Goal: Information Seeking & Learning: Check status

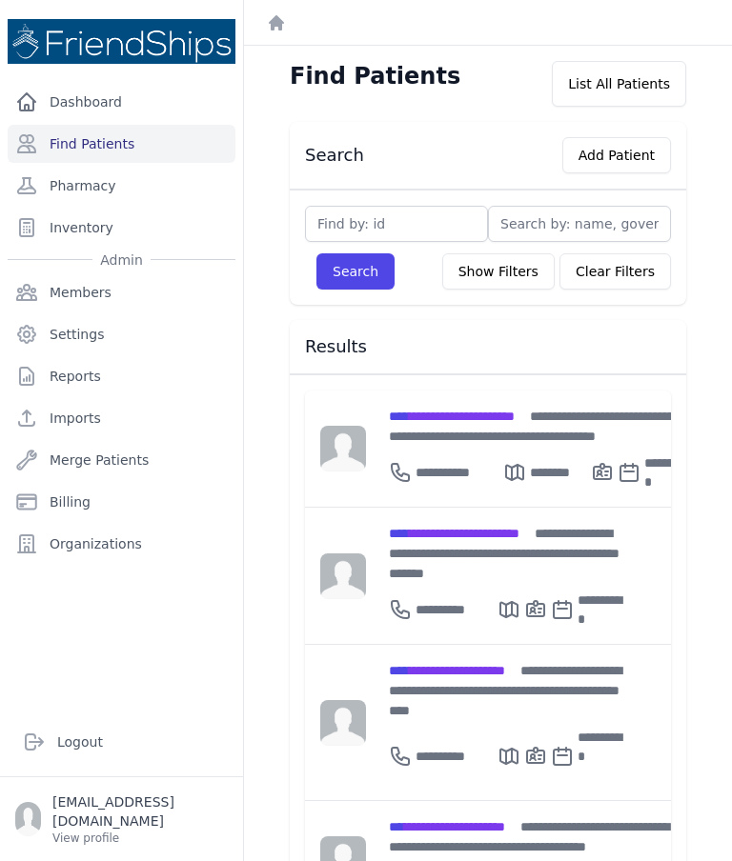
click at [475, 660] on div "**********" at bounding box center [505, 690] width 233 height 60
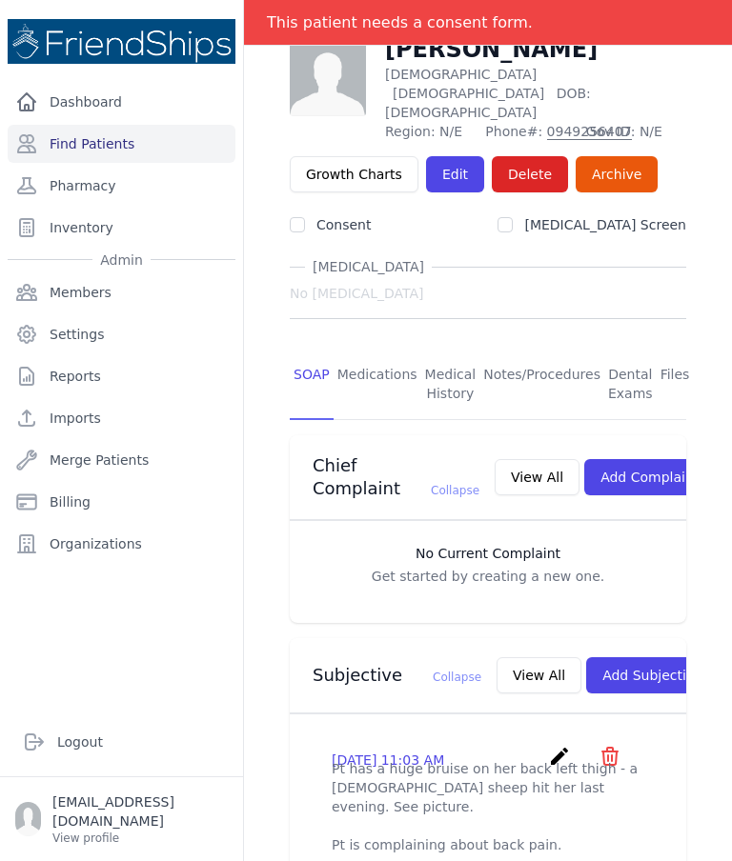
scroll to position [91, 0]
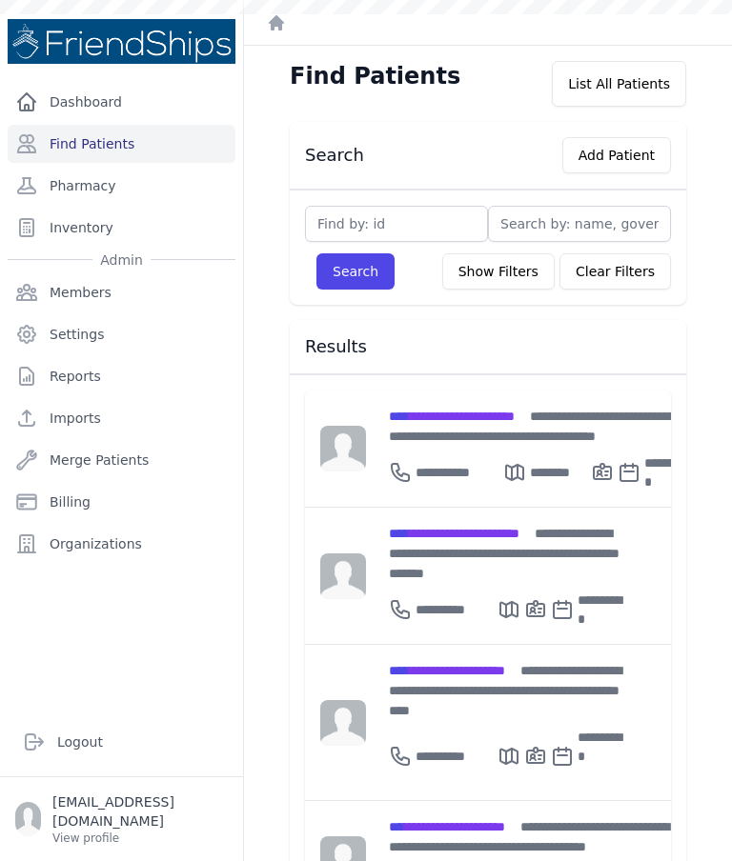
scroll to position [221, 0]
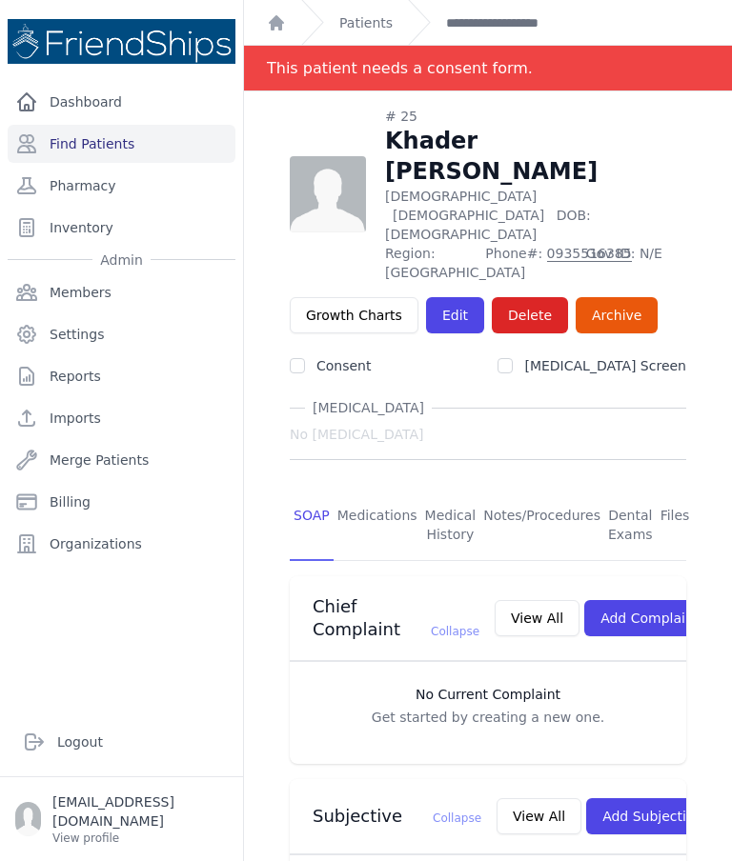
click at [667, 491] on link "Files" at bounding box center [674, 526] width 37 height 70
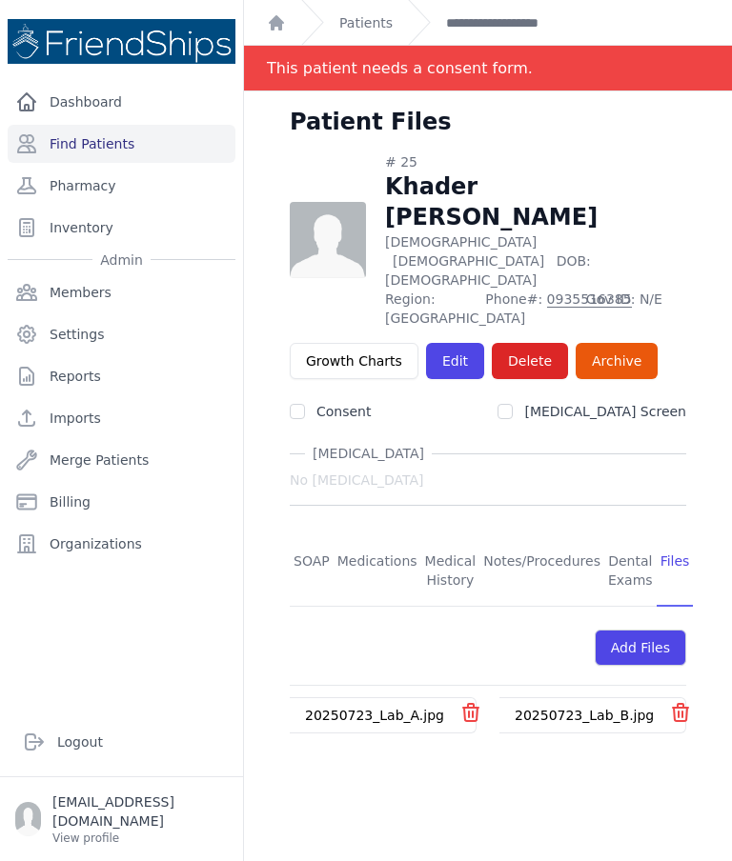
click at [389, 708] on link "20250723_Lab_A.jpg" at bounding box center [374, 715] width 139 height 15
click at [566, 708] on link "20250723_Lab_B.jpg" at bounding box center [583, 715] width 139 height 15
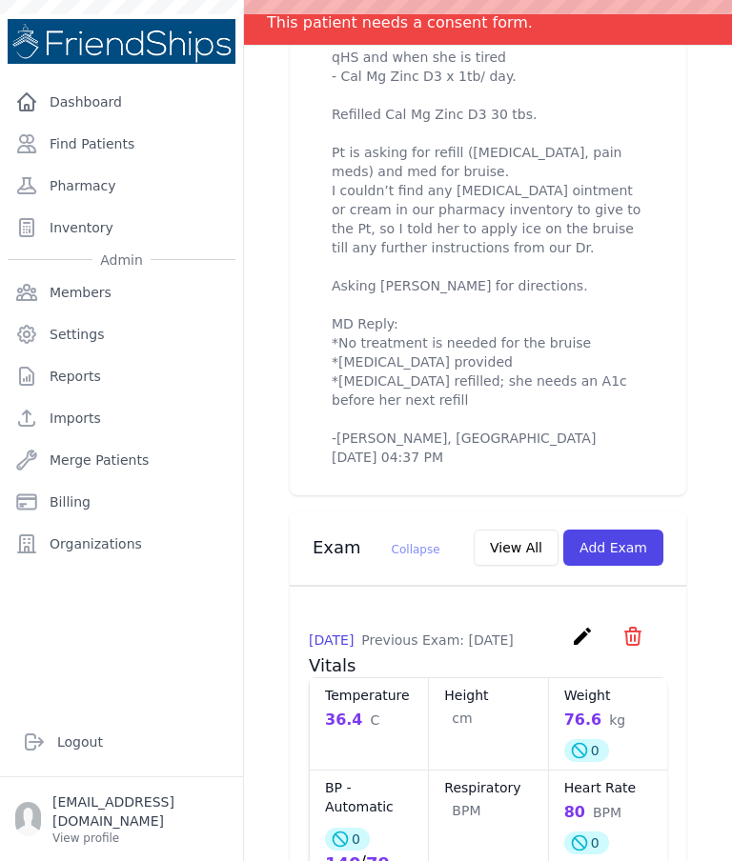
scroll to position [980, 0]
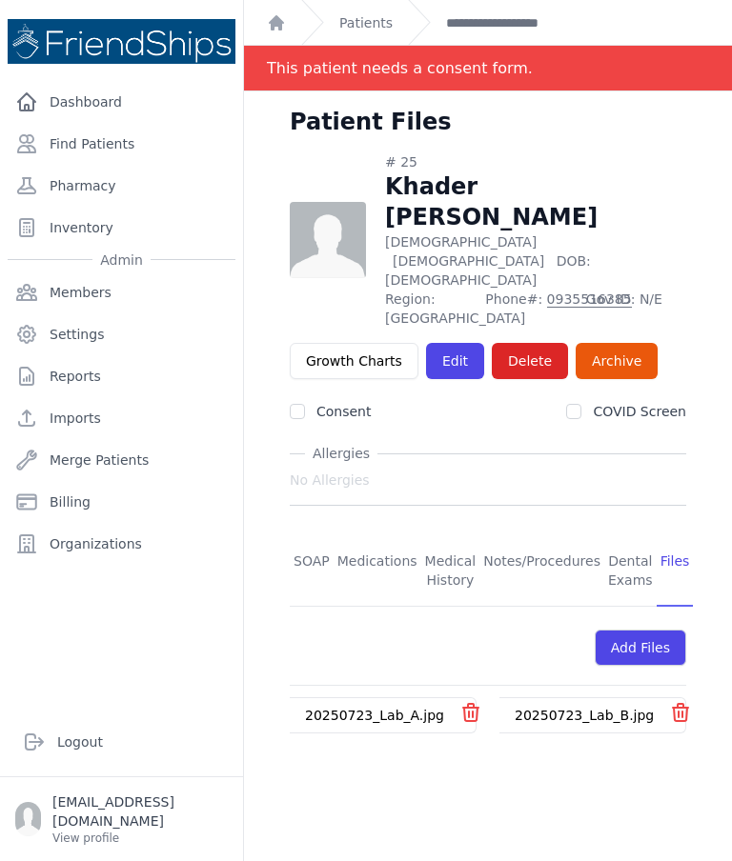
click at [98, 137] on link "Find Patients" at bounding box center [122, 144] width 228 height 38
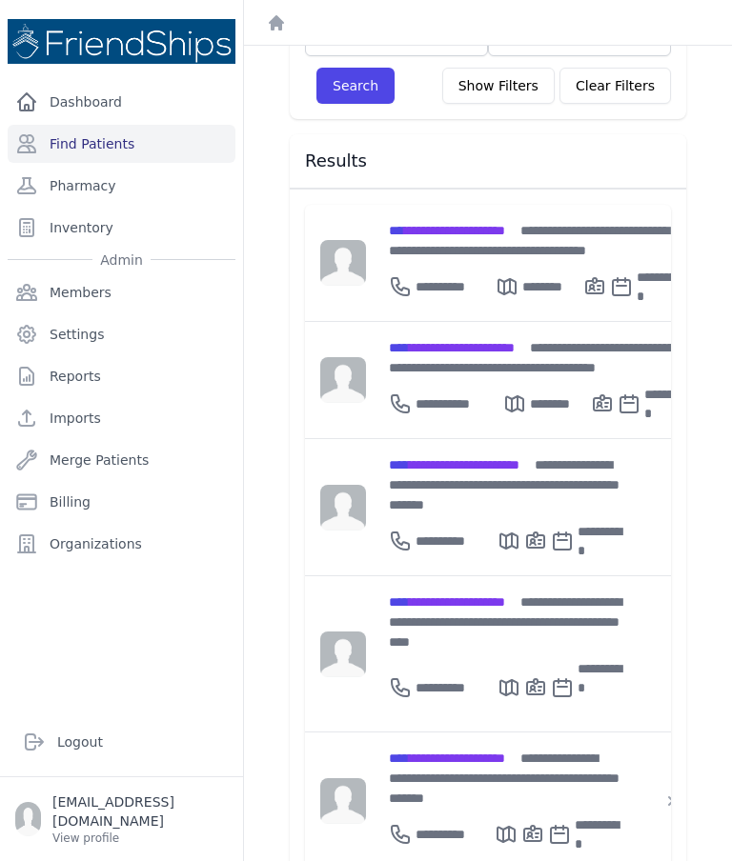
scroll to position [191, 0]
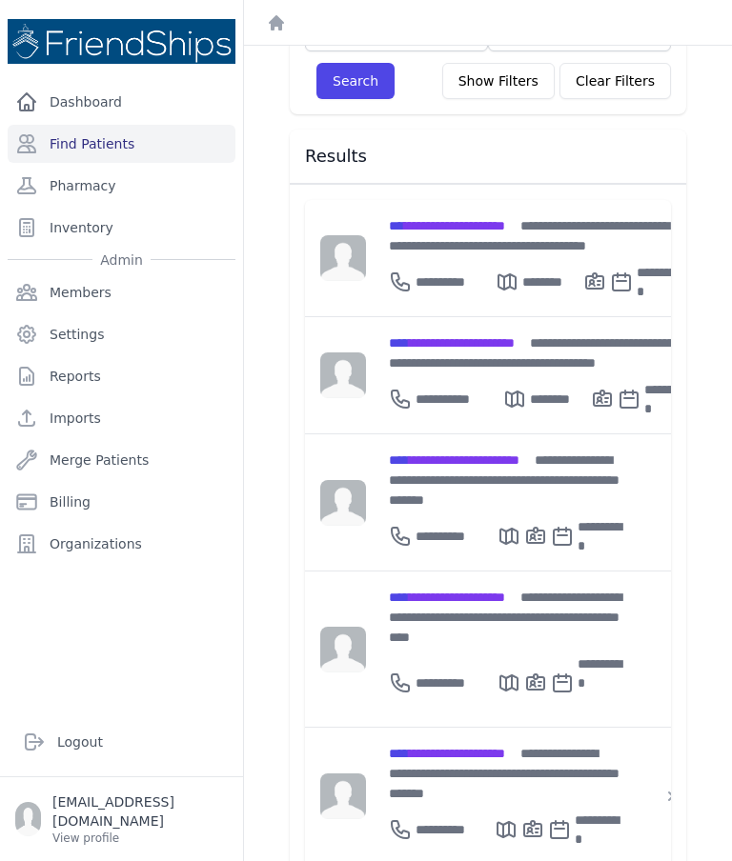
click at [451, 743] on div "**********" at bounding box center [504, 773] width 231 height 60
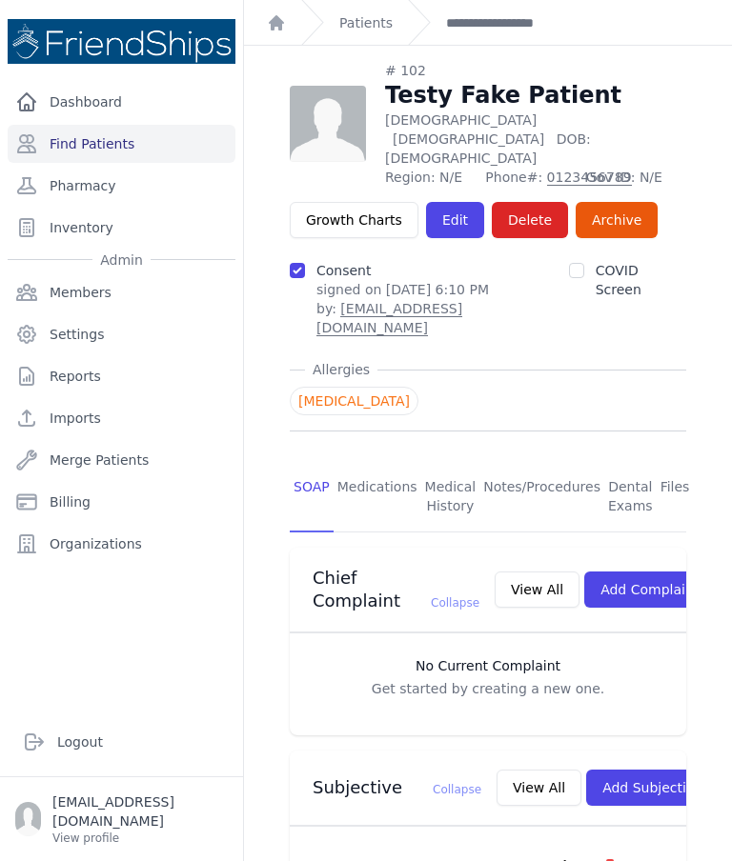
click at [111, 157] on link "Find Patients" at bounding box center [122, 144] width 228 height 38
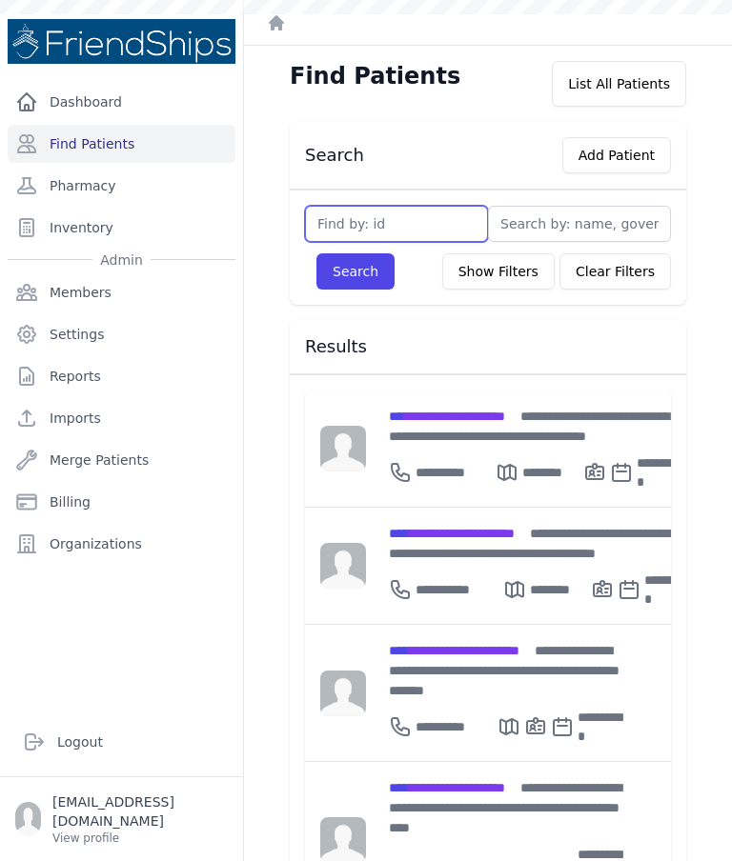
click at [406, 235] on input "text" at bounding box center [396, 224] width 183 height 36
type input "366"
click at [365, 267] on button "Search" at bounding box center [355, 271] width 78 height 36
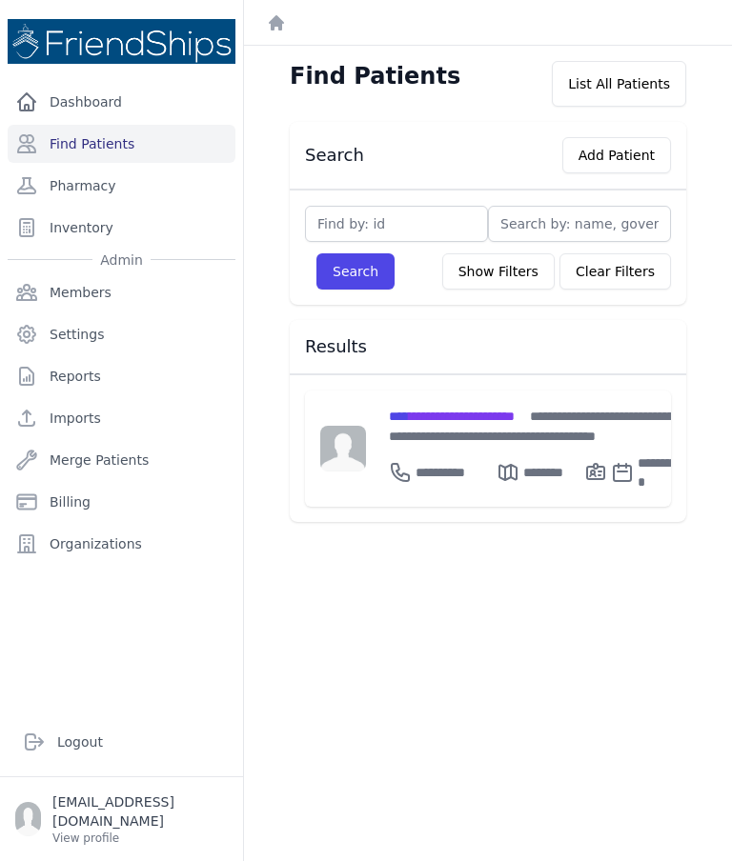
click at [429, 414] on span "**********" at bounding box center [452, 416] width 126 height 13
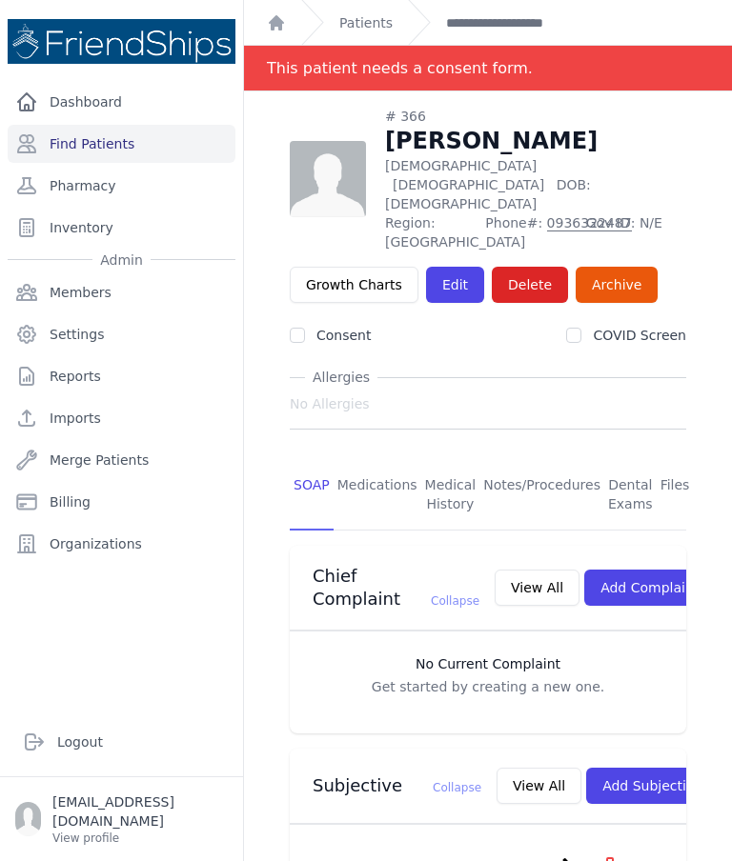
click at [117, 136] on link "Find Patients" at bounding box center [122, 144] width 228 height 38
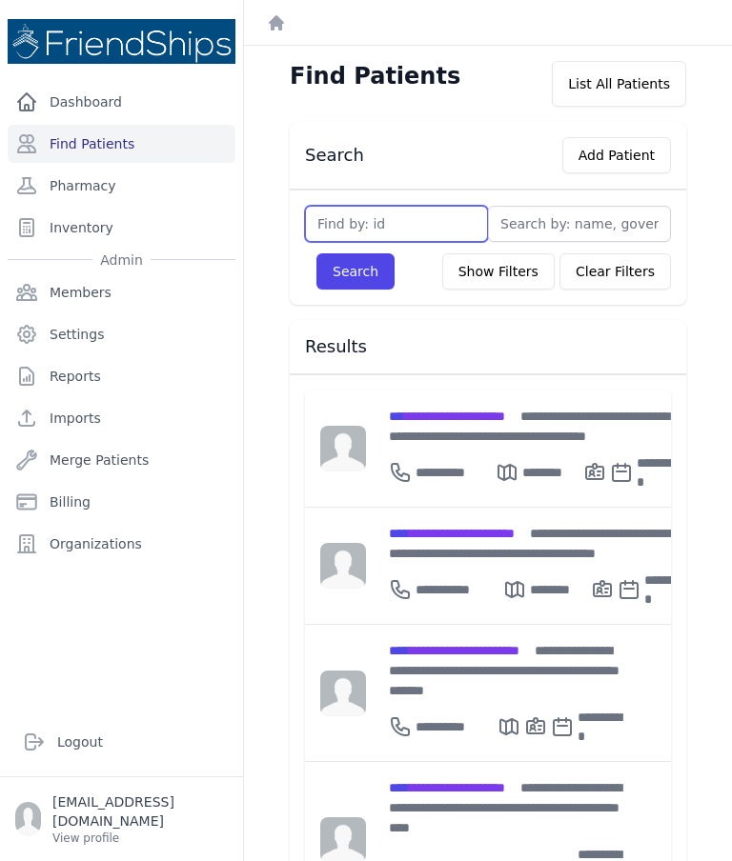
click at [382, 227] on input "text" at bounding box center [396, 224] width 183 height 36
type input "419"
click at [362, 282] on button "Search" at bounding box center [355, 271] width 78 height 36
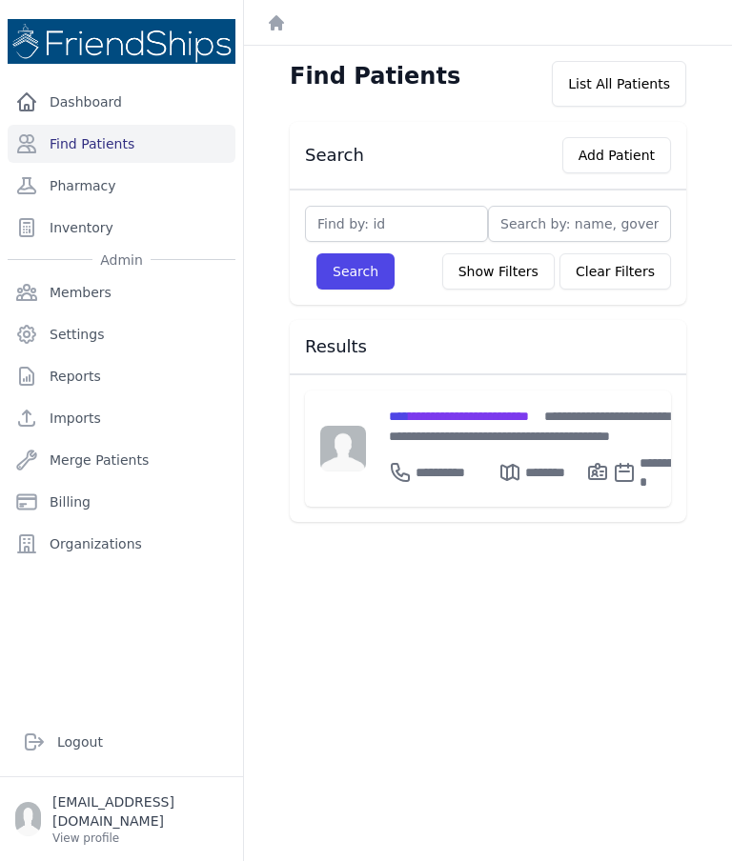
click at [469, 423] on span "**********" at bounding box center [459, 416] width 140 height 13
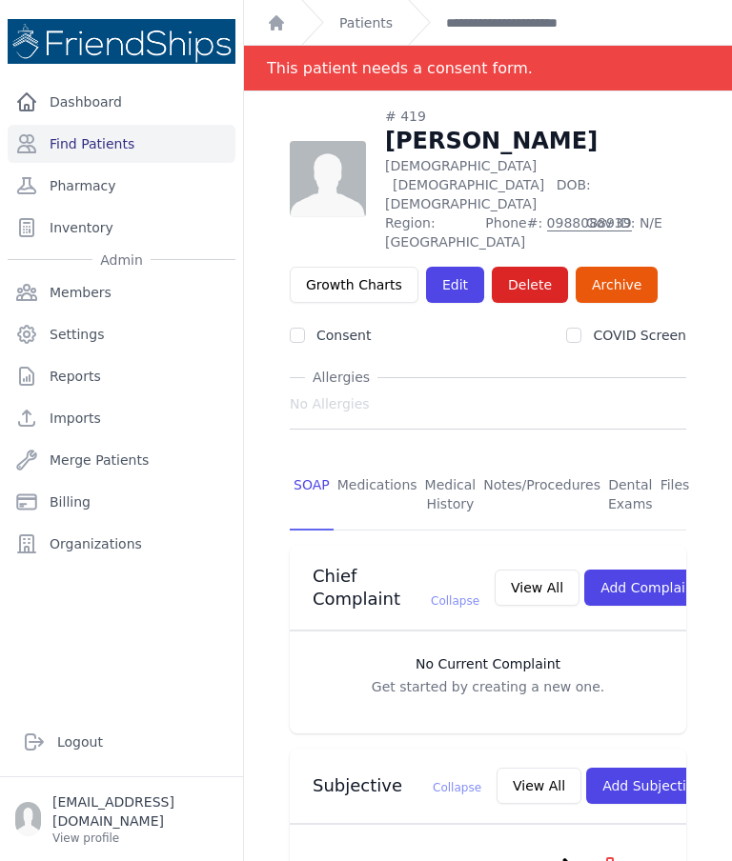
click at [135, 151] on link "Find Patients" at bounding box center [122, 144] width 228 height 38
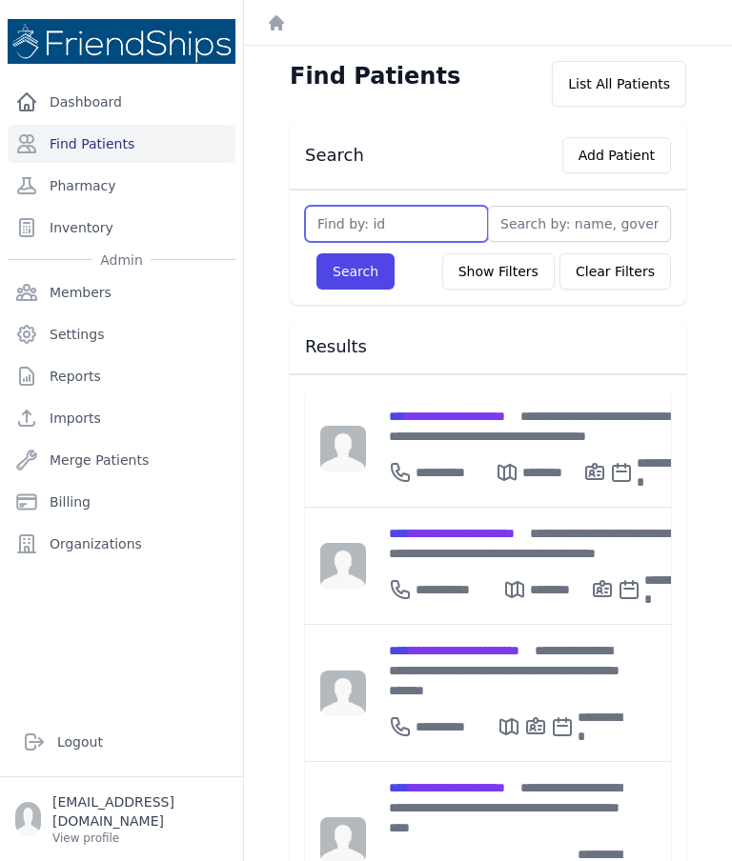
click at [361, 235] on input "text" at bounding box center [396, 224] width 183 height 36
type input "320"
click at [358, 277] on button "Search" at bounding box center [355, 271] width 78 height 36
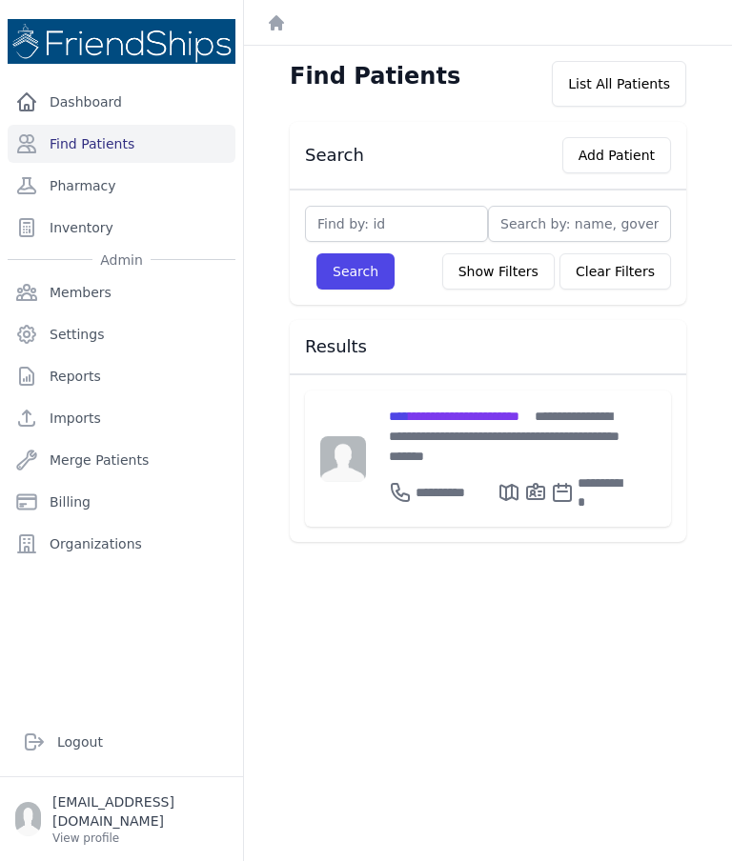
click at [440, 423] on span "**********" at bounding box center [454, 416] width 131 height 13
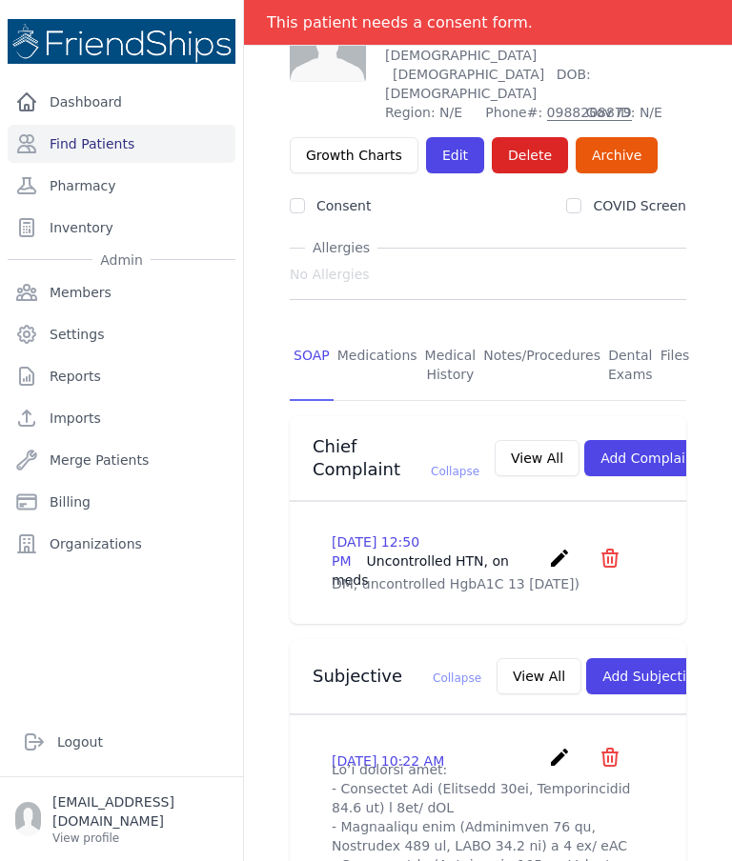
scroll to position [141, 0]
click at [379, 331] on link "Medications" at bounding box center [377, 366] width 88 height 70
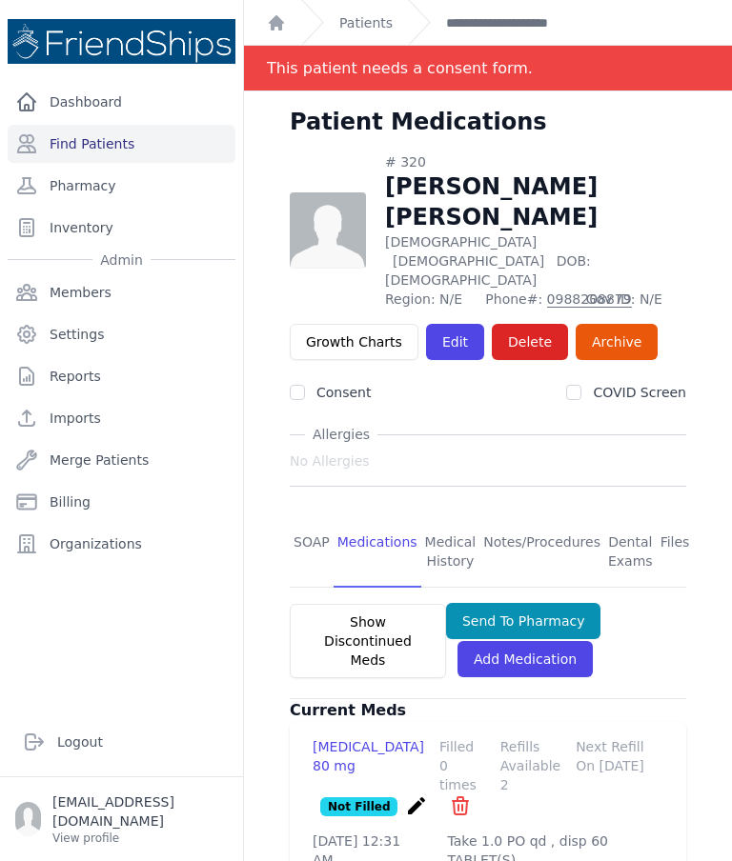
click at [454, 324] on link "Edit" at bounding box center [455, 342] width 58 height 36
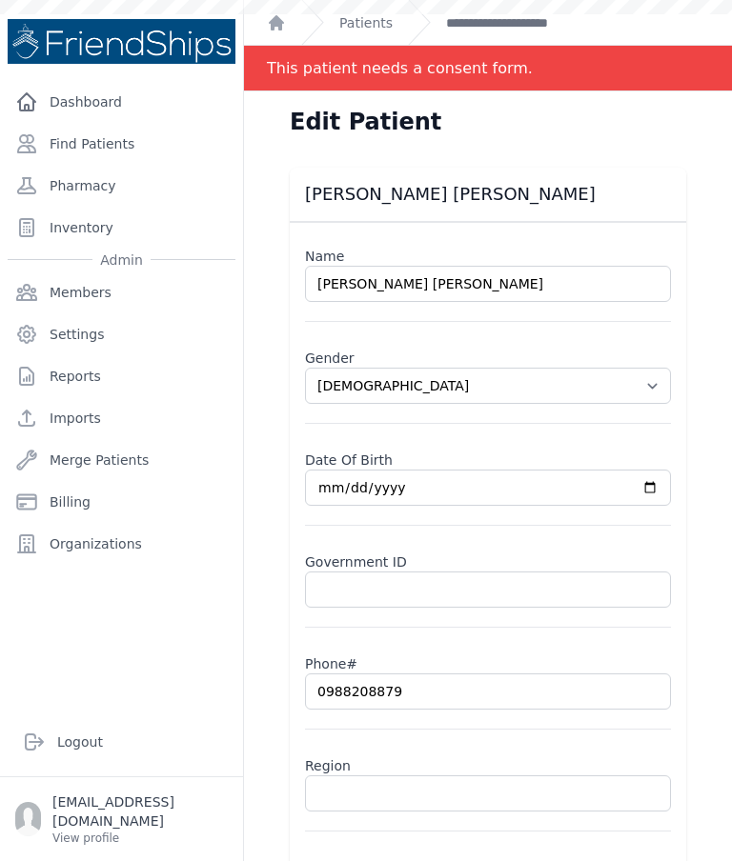
select select "[DEMOGRAPHIC_DATA]"
click at [97, 132] on link "Find Patients" at bounding box center [122, 144] width 228 height 38
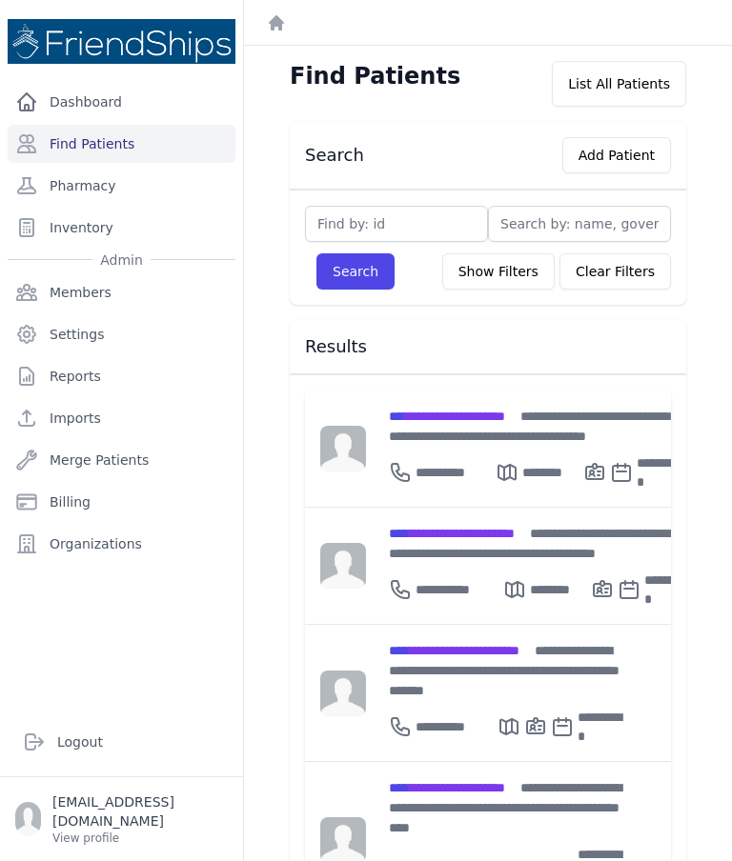
click at [469, 463] on p "**********" at bounding box center [455, 472] width 80 height 19
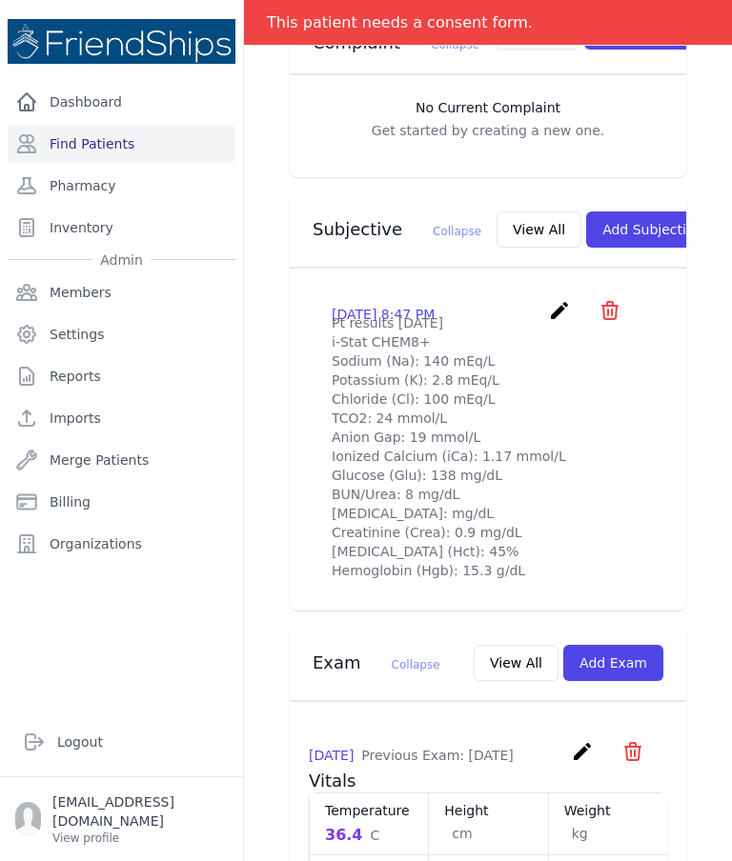
scroll to position [587, 0]
click at [503, 211] on button "View All" at bounding box center [538, 229] width 85 height 36
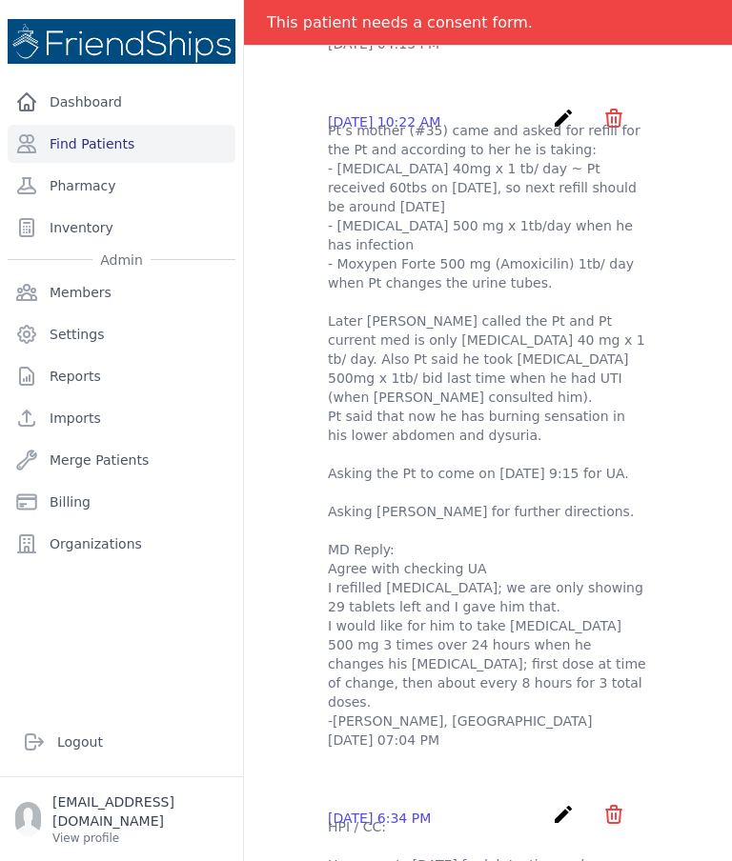
scroll to position [205, 0]
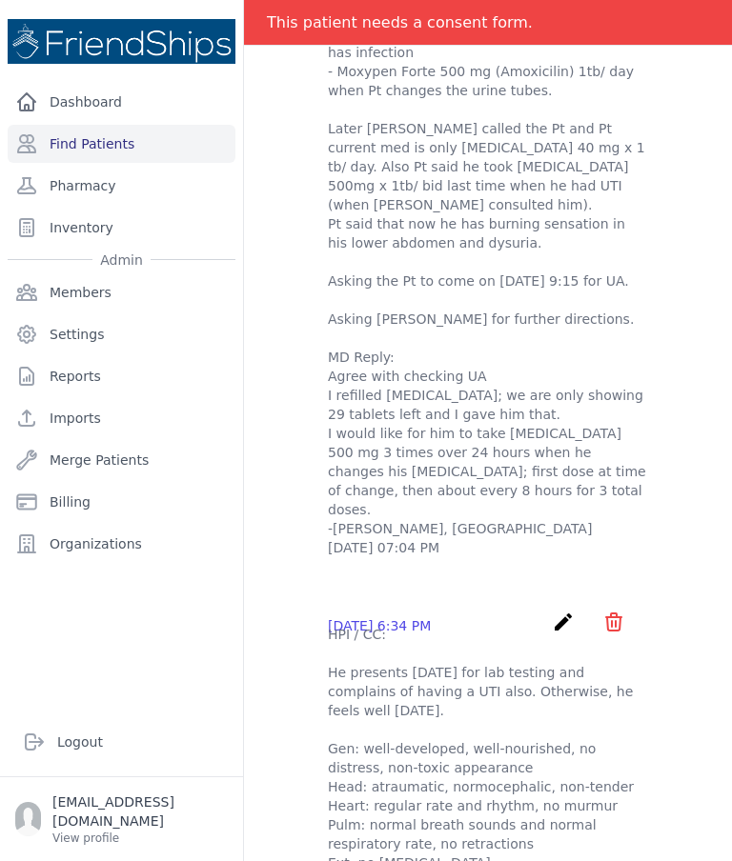
click at [720, 639] on div "Khader Hassan Sabra - Subjectives 2025-Aug-30 8:47 PM create ​ Delete subjectiv…" at bounding box center [488, 678] width 488 height 3559
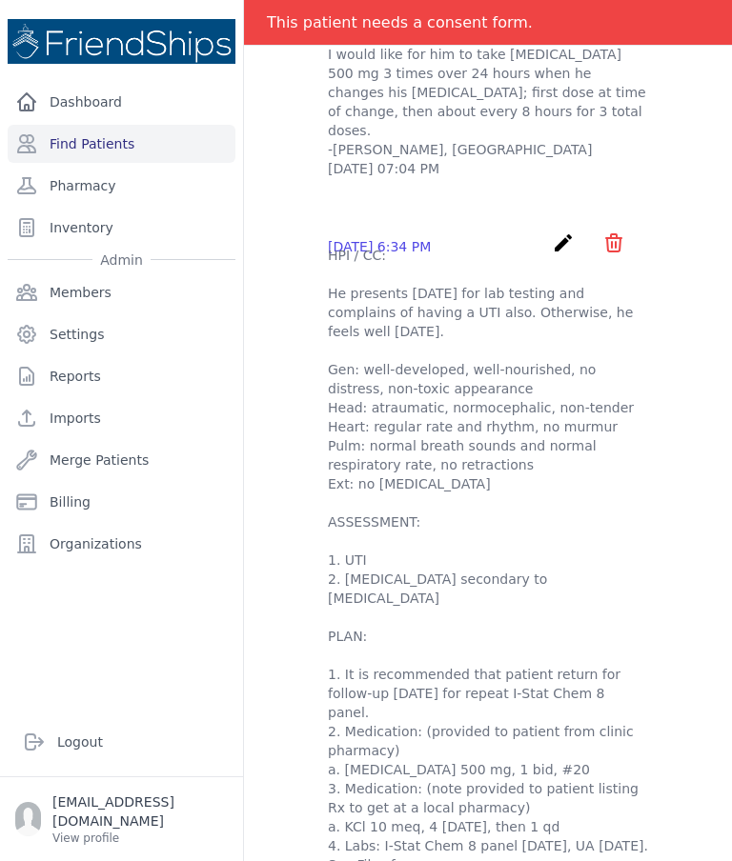
scroll to position [0, 0]
click at [294, 391] on div "Khader Hassan Sabra - Subjectives 2025-Aug-30 8:47 PM create ​ Delete subjectiv…" at bounding box center [488, 329] width 442 height 3452
click at [302, 373] on div "Khader Hassan Sabra - Subjectives 2025-Aug-30 8:47 PM create ​ Delete subjectiv…" at bounding box center [488, 329] width 442 height 3452
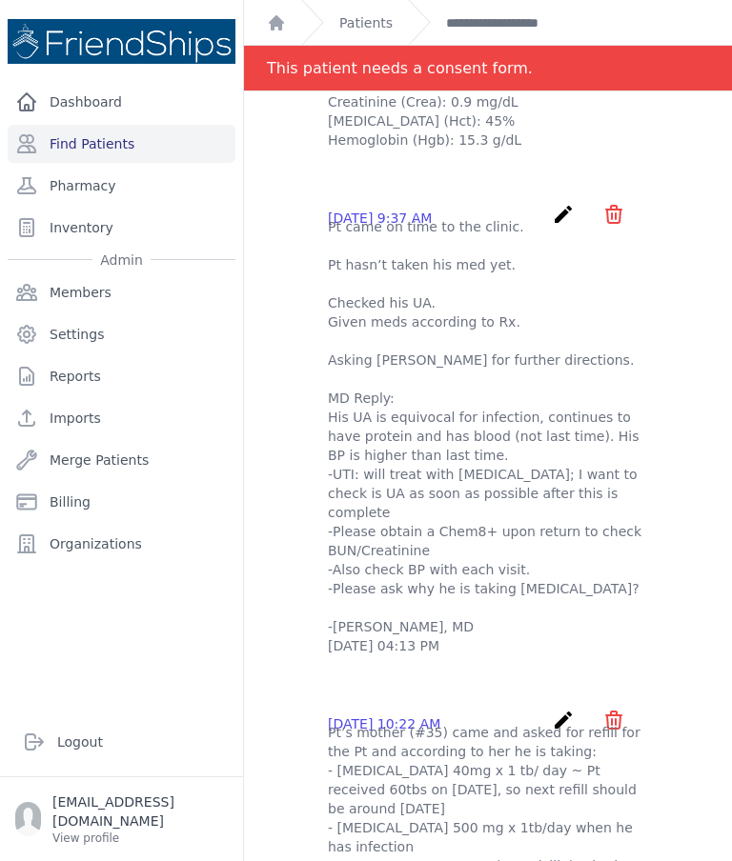
scroll to position [397, 0]
click at [107, 120] on link "Dashboard" at bounding box center [122, 102] width 228 height 38
click at [97, 137] on link "Find Patients" at bounding box center [122, 144] width 228 height 38
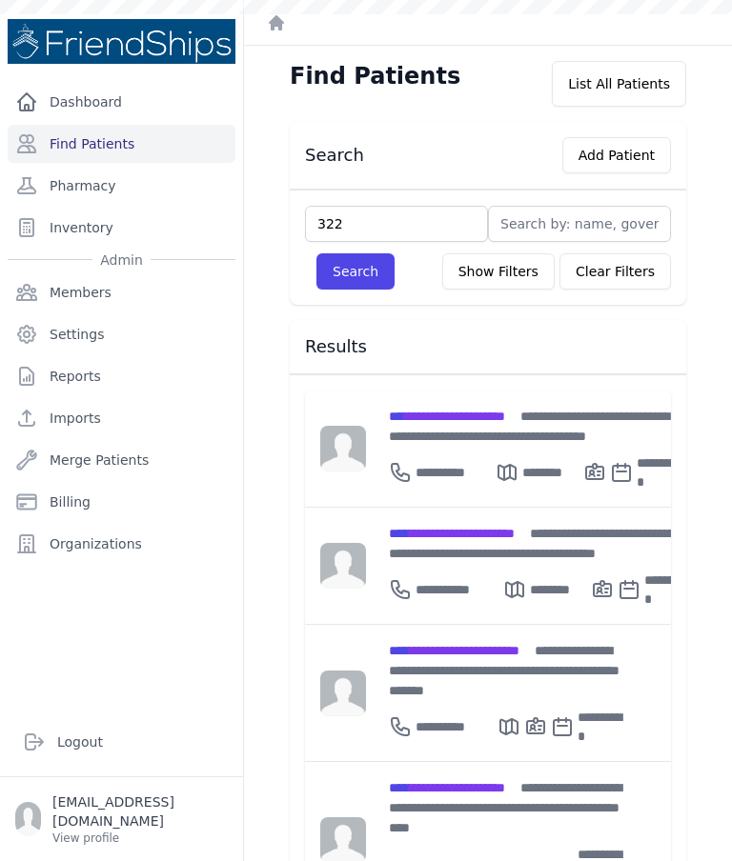
type input "322"
click at [369, 256] on button "Search" at bounding box center [355, 271] width 78 height 36
click at [395, 221] on input "text" at bounding box center [396, 224] width 183 height 36
type input "322"
click at [360, 269] on button "Search" at bounding box center [355, 271] width 78 height 36
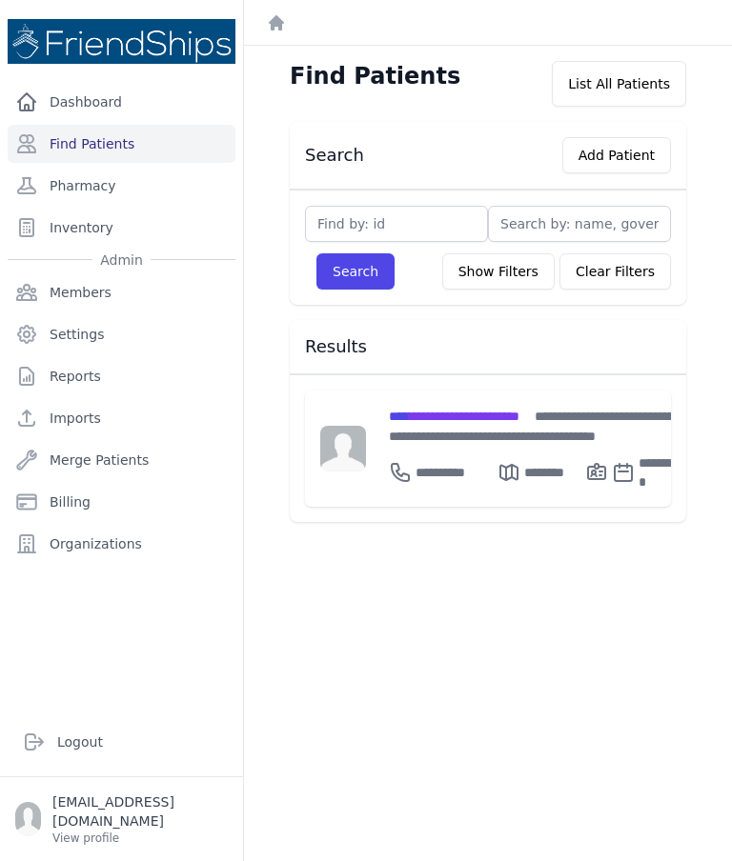
click at [496, 425] on div "**********" at bounding box center [537, 426] width 296 height 40
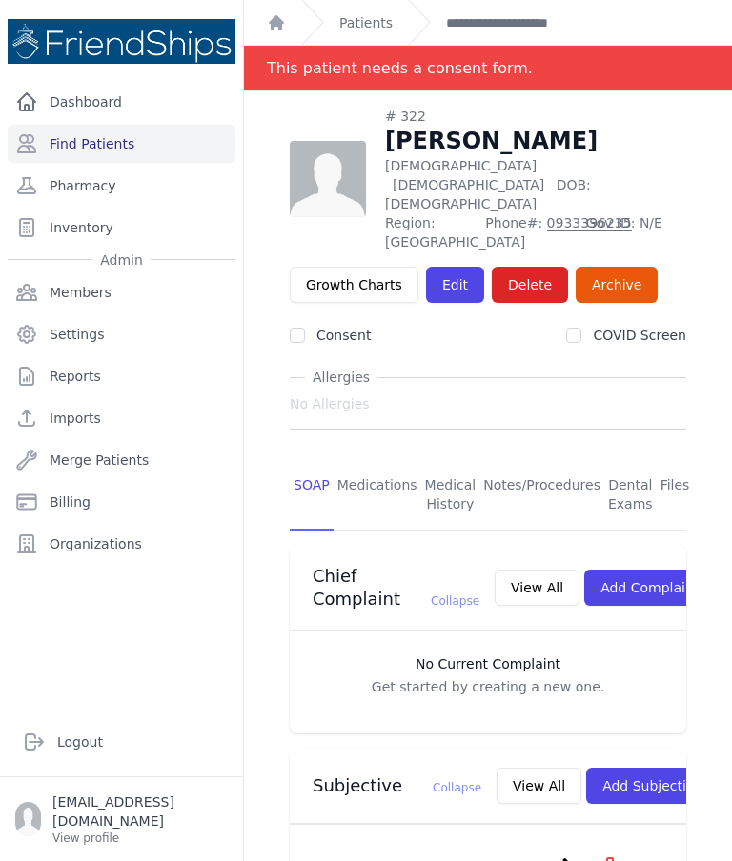
click at [372, 30] on link "Patients" at bounding box center [365, 22] width 53 height 19
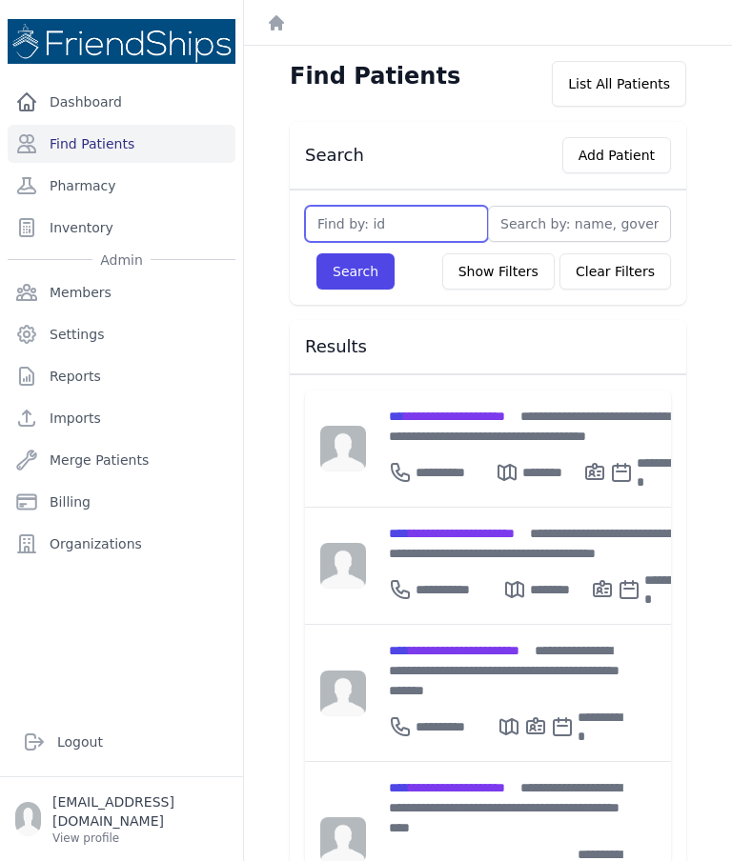
click at [415, 229] on input "text" at bounding box center [396, 224] width 183 height 36
type input "758"
click at [373, 273] on button "Search" at bounding box center [355, 271] width 78 height 36
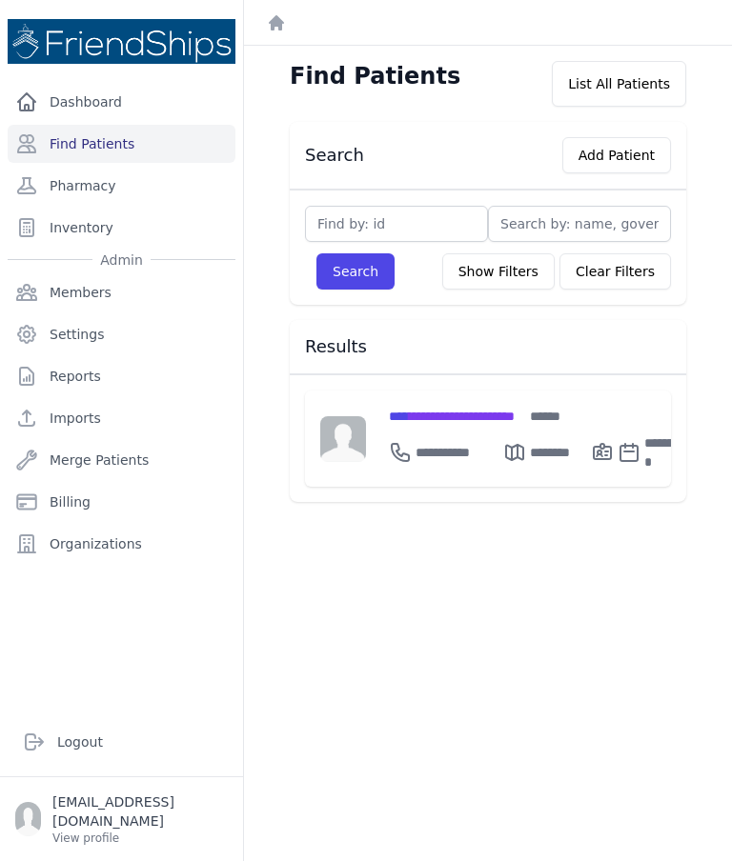
click at [476, 405] on div "**********" at bounding box center [540, 439] width 349 height 96
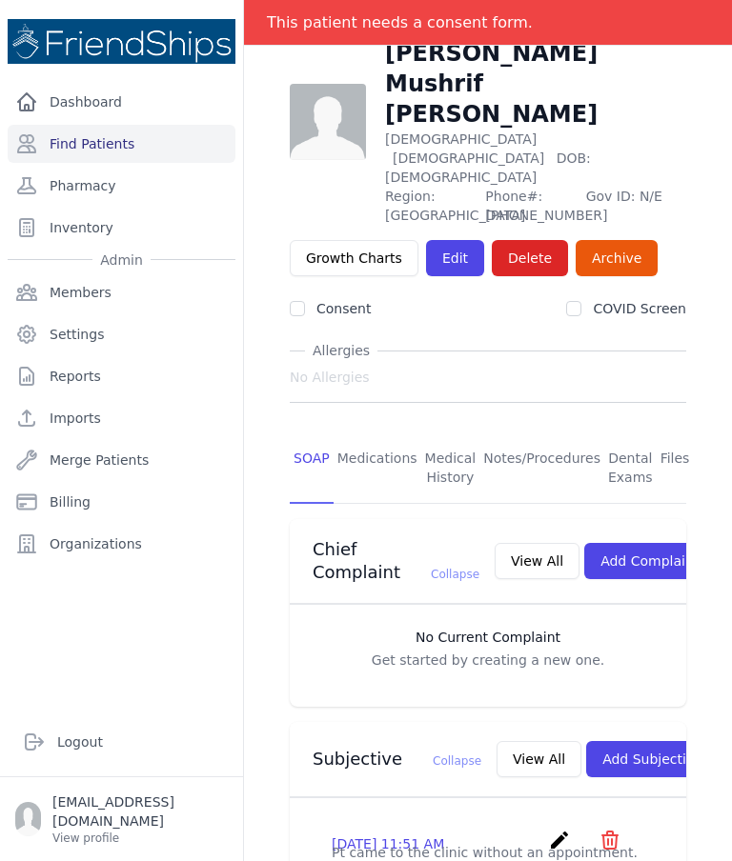
scroll to position [91, 0]
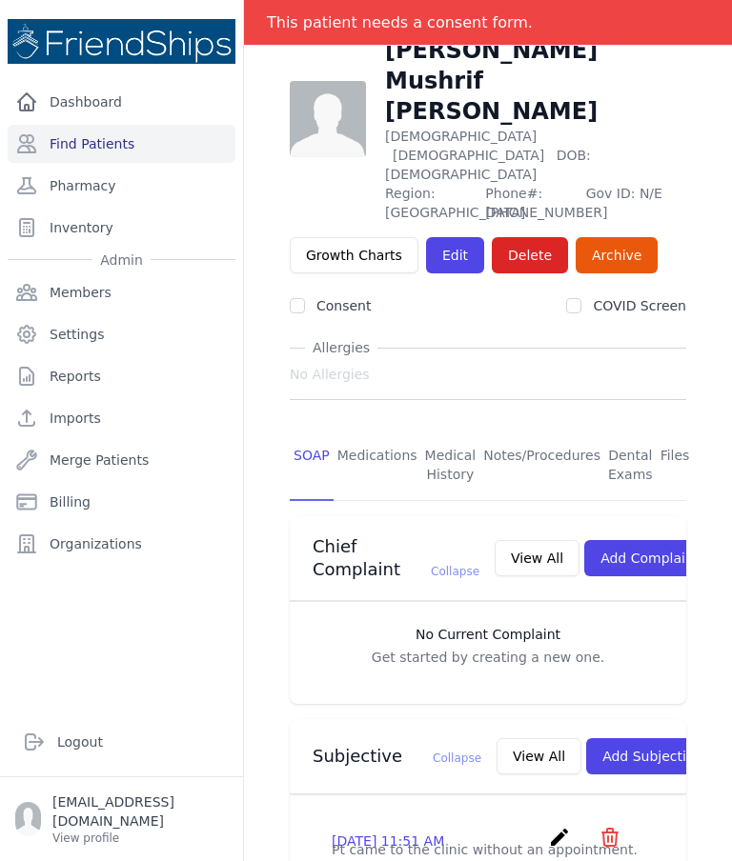
click at [102, 148] on link "Find Patients" at bounding box center [122, 144] width 228 height 38
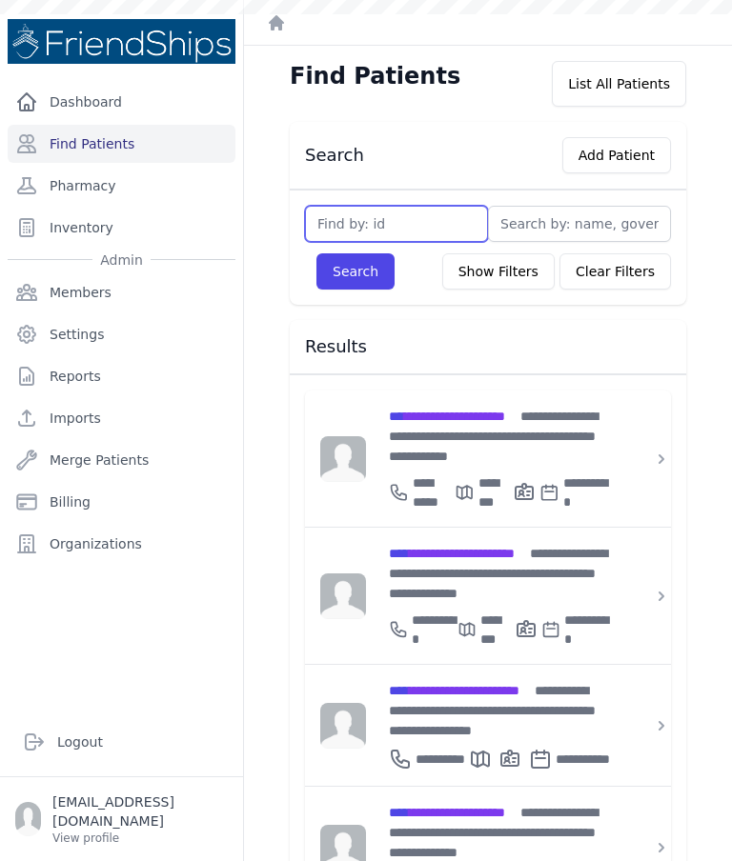
click at [380, 212] on input "text" at bounding box center [396, 224] width 183 height 36
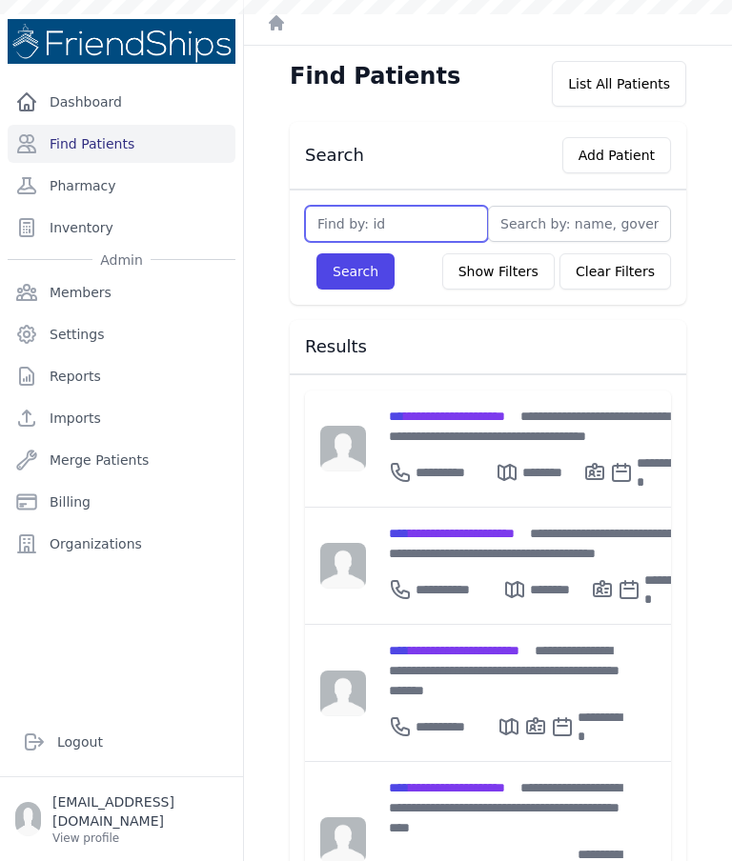
type input "6"
type input "616"
click at [337, 259] on button "Search" at bounding box center [355, 271] width 78 height 36
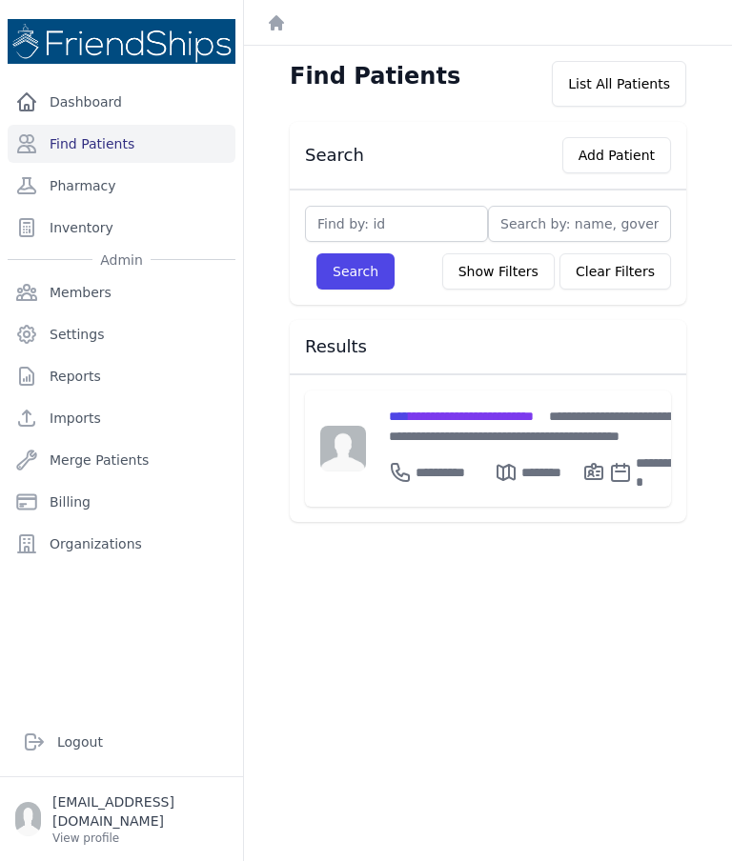
click at [493, 411] on span "**********" at bounding box center [461, 416] width 145 height 13
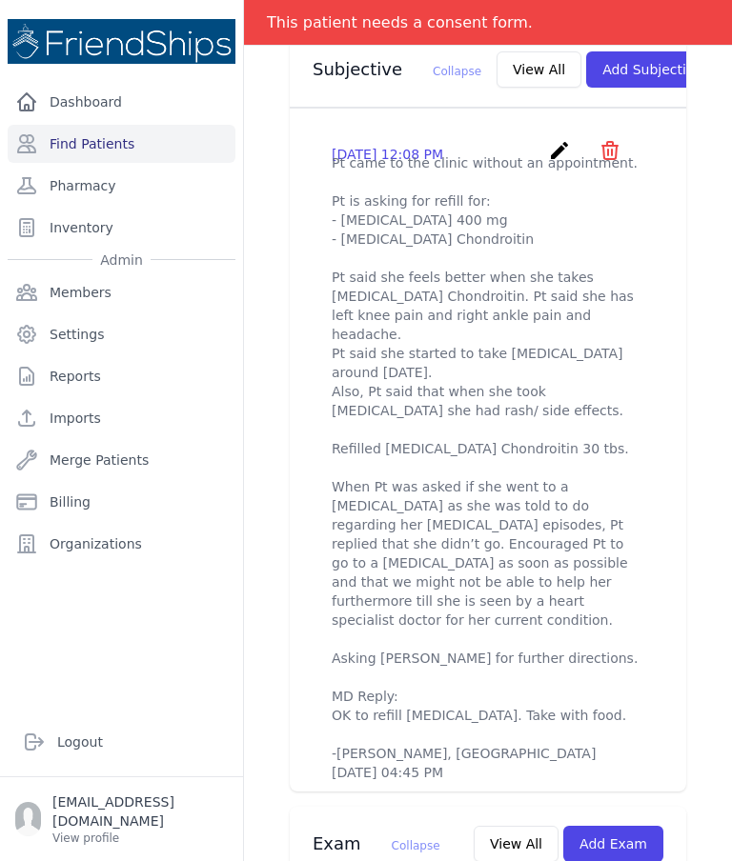
scroll to position [717, 0]
